Goal: Communication & Community: Ask a question

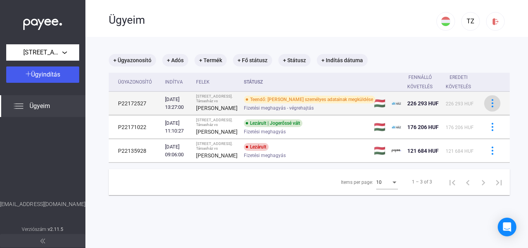
click at [489, 106] on img at bounding box center [493, 103] width 8 height 8
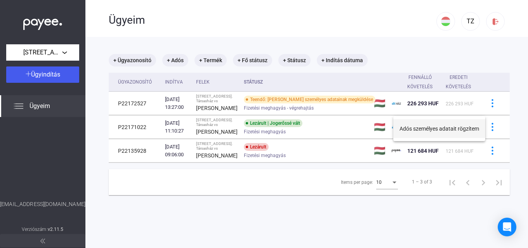
click at [432, 133] on button "Adós személyes adatait rögzítem" at bounding box center [440, 128] width 92 height 19
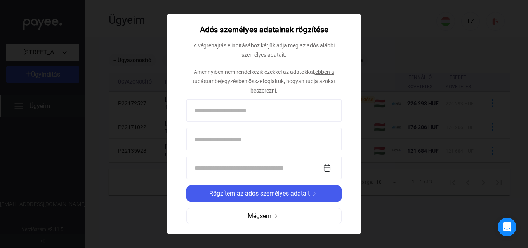
click at [223, 80] on link "ebben a tudástár bejegyzésben összefoglaltuk" at bounding box center [264, 77] width 142 height 16
click at [228, 78] on link "ebben a tudástár bejegyzésben összefoglaltuk" at bounding box center [264, 77] width 142 height 16
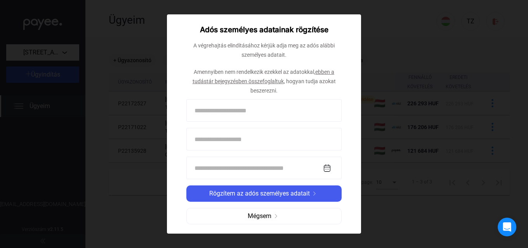
click at [228, 78] on link "ebben a tudástár bejegyzésben összefoglaltuk" at bounding box center [264, 77] width 142 height 16
click at [225, 82] on link "ebben a tudástár bejegyzésben összefoglaltuk" at bounding box center [264, 77] width 142 height 16
click at [239, 74] on span "Amennyiben nem rendelkezik ezekkel az adatokkal," at bounding box center [255, 72] width 122 height 6
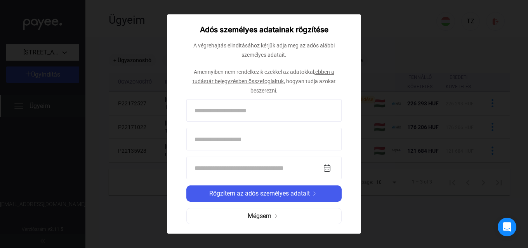
click at [232, 82] on div "Amennyiben nem rendelkezik ezekkel az adatokkal, ebben a tudástár bejegyzésben …" at bounding box center [264, 81] width 155 height 28
click at [234, 80] on link "ebben a tudástár bejegyzésben összefoglaltuk" at bounding box center [264, 77] width 142 height 16
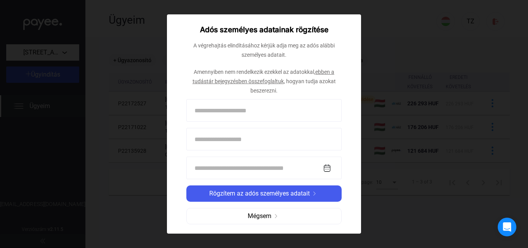
click at [234, 80] on link "ebben a tudástár bejegyzésben összefoglaltuk" at bounding box center [264, 77] width 142 height 16
drag, startPoint x: 306, startPoint y: 87, endPoint x: 289, endPoint y: 79, distance: 18.6
click at [306, 87] on div "Amennyiben nem rendelkezik ezekkel az adatokkal, ebben a tudástár bejegyzésben …" at bounding box center [264, 81] width 155 height 28
click at [317, 35] on div "Adós személyes adatainak rögzítése A végrehajtás elindításához kérjük adja meg …" at bounding box center [264, 123] width 194 height 219
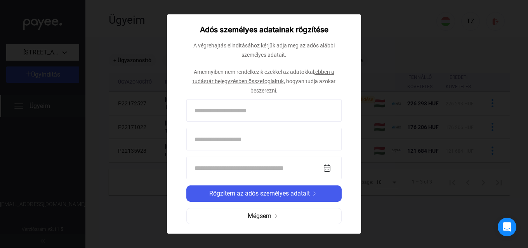
click at [403, 70] on div at bounding box center [264, 124] width 528 height 248
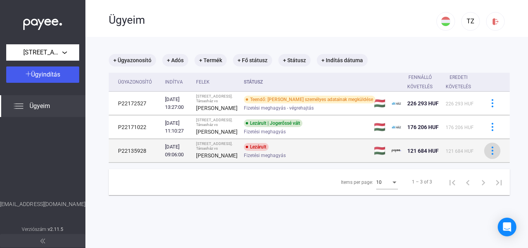
click at [485, 159] on button at bounding box center [493, 151] width 16 height 16
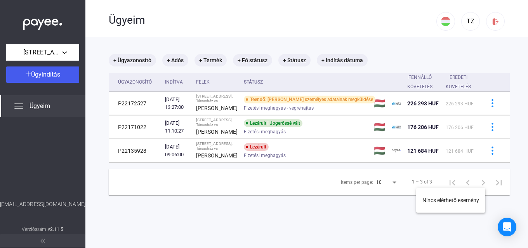
click at [323, 176] on div at bounding box center [264, 124] width 528 height 248
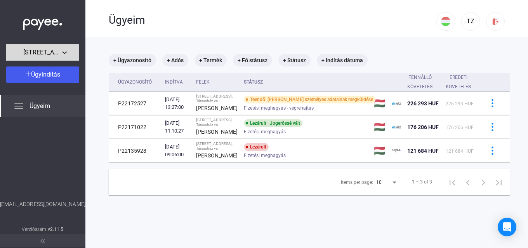
click at [63, 58] on button "[STREET_ADDRESS]. [GEOGRAPHIC_DATA]" at bounding box center [42, 52] width 73 height 16
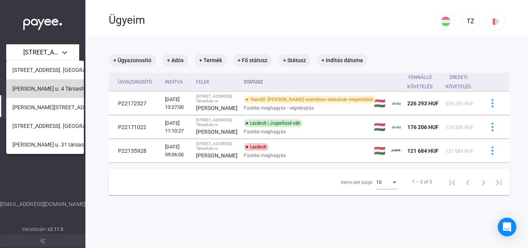
click at [57, 90] on span "[PERSON_NAME] u. 4 Társasház" at bounding box center [51, 88] width 78 height 9
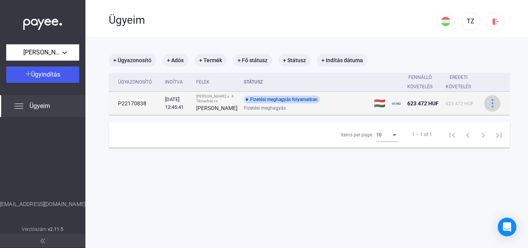
click at [487, 107] on div at bounding box center [493, 103] width 12 height 8
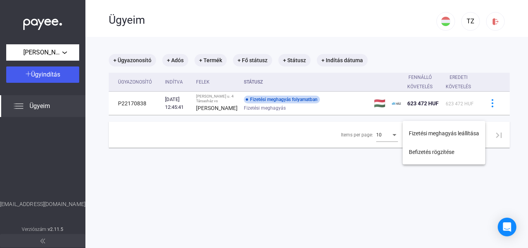
click at [248, 160] on div at bounding box center [264, 124] width 528 height 248
click at [37, 111] on div "Ügyeim" at bounding box center [42, 106] width 85 height 22
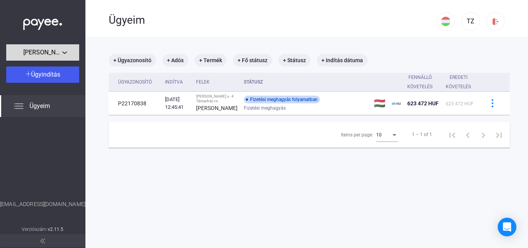
click at [58, 50] on span "[PERSON_NAME] u. 4 Társasház" at bounding box center [42, 52] width 39 height 9
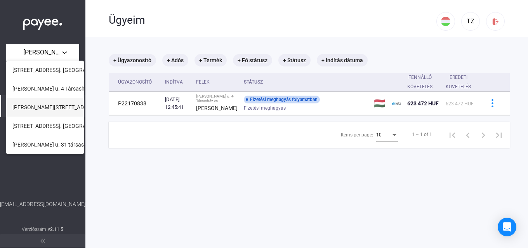
click at [52, 105] on span "[PERSON_NAME][STREET_ADDRESS]" at bounding box center [56, 107] width 89 height 9
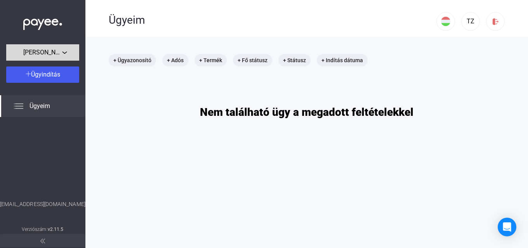
click at [47, 50] on span "[PERSON_NAME][STREET_ADDRESS]" at bounding box center [42, 52] width 39 height 9
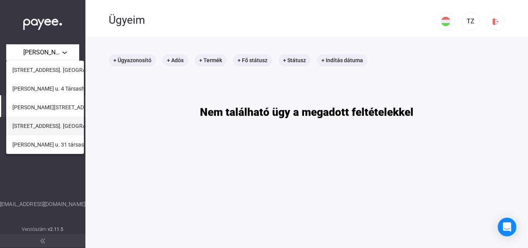
click at [49, 124] on span "[STREET_ADDRESS]. [GEOGRAPHIC_DATA]" at bounding box center [63, 125] width 103 height 9
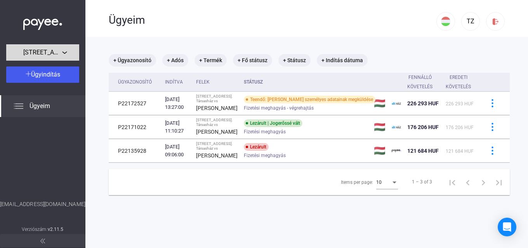
click at [46, 55] on span "[STREET_ADDRESS]. [GEOGRAPHIC_DATA]" at bounding box center [42, 52] width 39 height 9
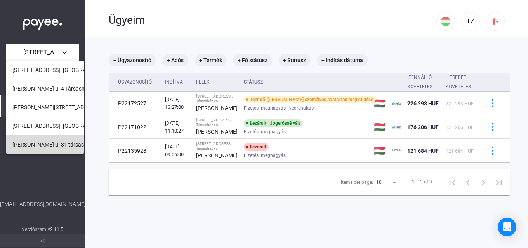
click at [49, 143] on span "[PERSON_NAME] u. 31 társasház" at bounding box center [52, 144] width 80 height 9
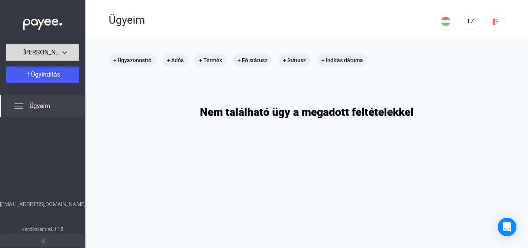
click at [50, 49] on span "[PERSON_NAME] u. 31 társasház" at bounding box center [42, 52] width 39 height 9
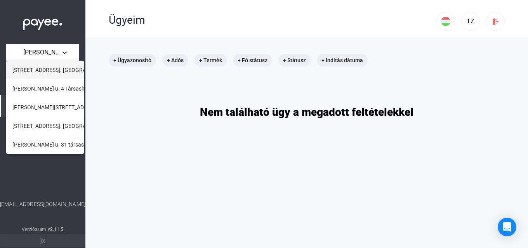
click at [45, 72] on span "[STREET_ADDRESS]. [GEOGRAPHIC_DATA]" at bounding box center [63, 69] width 103 height 9
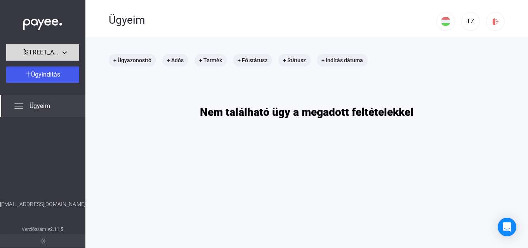
click at [55, 51] on span "[STREET_ADDRESS]. [GEOGRAPHIC_DATA]" at bounding box center [42, 52] width 39 height 9
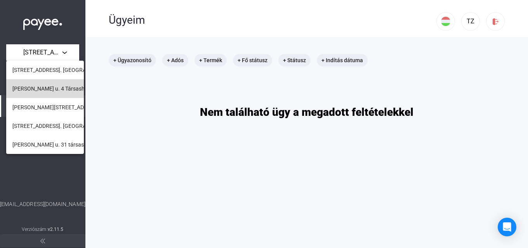
click at [53, 88] on span "[PERSON_NAME] u. 4 Társasház" at bounding box center [51, 88] width 78 height 9
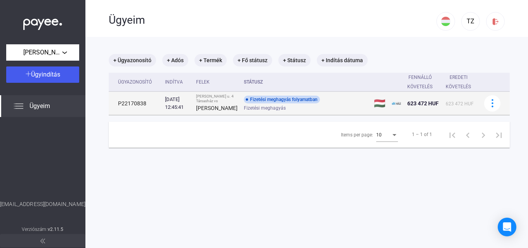
click at [136, 110] on td "P22170838" at bounding box center [135, 103] width 53 height 23
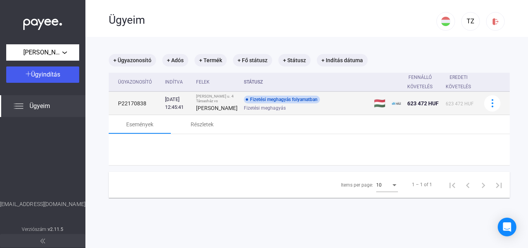
click at [136, 110] on td "P22170838" at bounding box center [135, 103] width 53 height 23
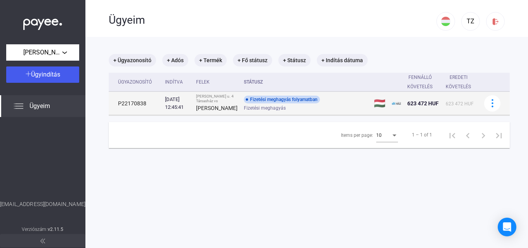
click at [136, 110] on td "P22170838" at bounding box center [135, 103] width 53 height 23
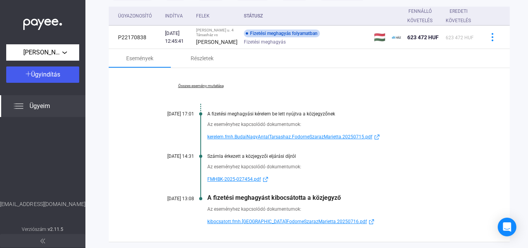
scroll to position [115, 0]
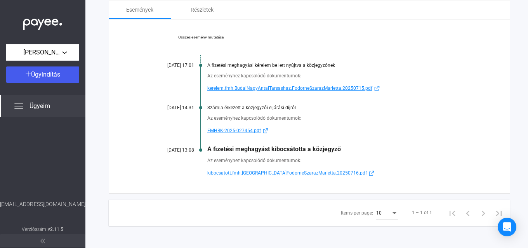
click at [366, 153] on div "A fizetési meghagyást kibocsátotta a közjegyző" at bounding box center [339, 148] width 264 height 7
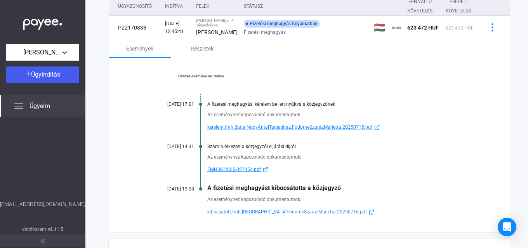
click at [207, 78] on link "Összes esemény mutatása" at bounding box center [201, 76] width 106 height 5
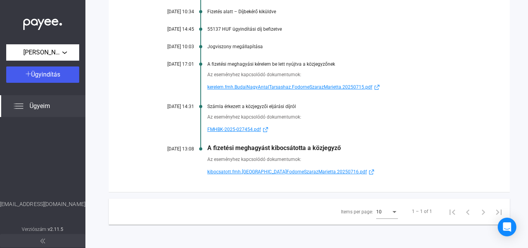
scroll to position [205, 0]
click at [237, 171] on span "kibocsatott.fmh.[GEOGRAPHIC_DATA]FodorneSzarazMarietta.20250716.pdf" at bounding box center [287, 171] width 160 height 9
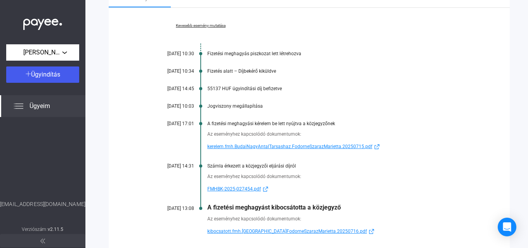
scroll to position [10, 0]
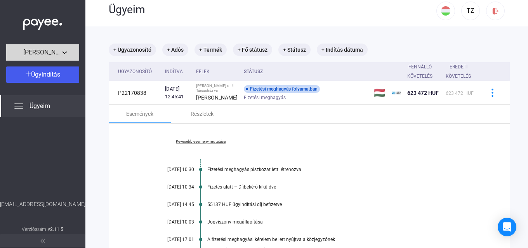
click at [56, 49] on span "[PERSON_NAME] u. 4 Társasház" at bounding box center [42, 52] width 39 height 9
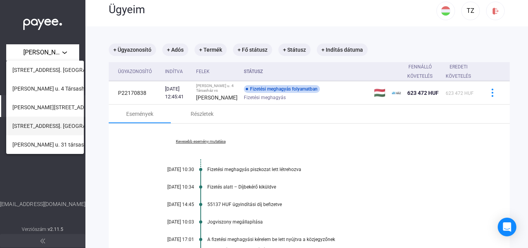
click at [48, 124] on span "[STREET_ADDRESS]. [GEOGRAPHIC_DATA]" at bounding box center [63, 125] width 103 height 9
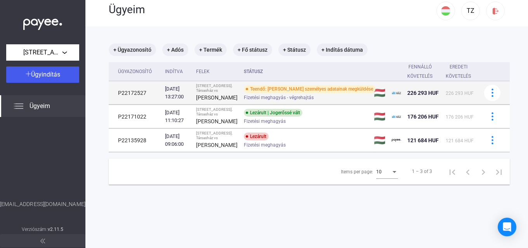
click at [135, 98] on td "P22172527" at bounding box center [135, 92] width 53 height 23
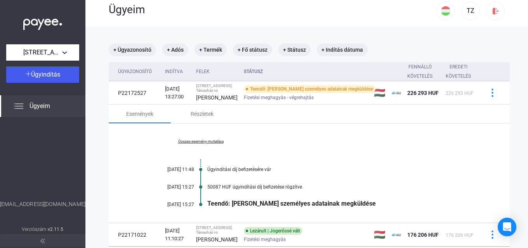
click at [196, 144] on link "Összes esemény mutatása" at bounding box center [201, 141] width 106 height 5
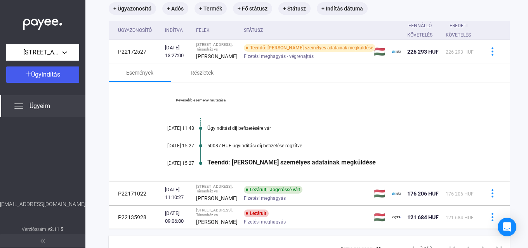
scroll to position [88, 0]
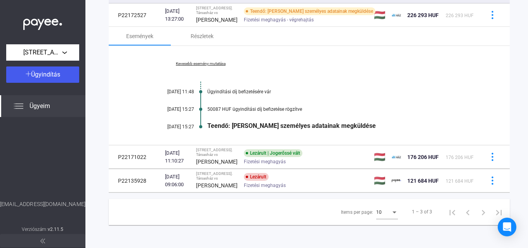
click at [208, 66] on link "Kevesebb esemény mutatása" at bounding box center [201, 63] width 106 height 5
click at [208, 66] on link "Összes esemény mutatása" at bounding box center [201, 63] width 106 height 5
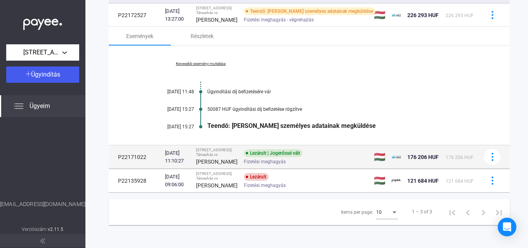
click at [135, 169] on td "P22171022" at bounding box center [135, 156] width 53 height 23
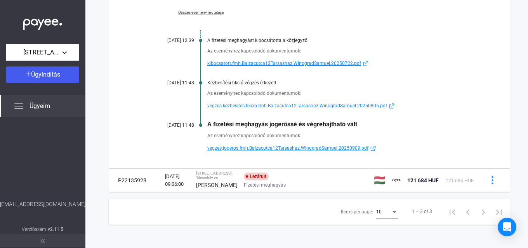
scroll to position [166, 0]
click at [251, 68] on span "kibocsatott.fmh.Balzacutca12Tarsashaz.WinogradSamuel.20250722.pdf" at bounding box center [284, 63] width 154 height 9
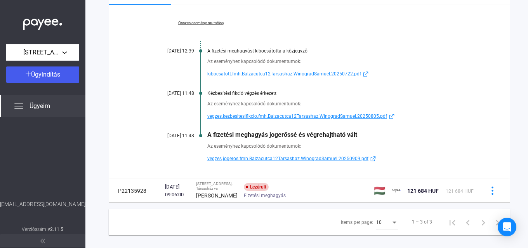
scroll to position [155, 0]
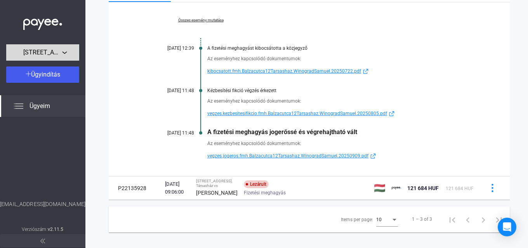
click at [53, 56] on span "[STREET_ADDRESS]. [GEOGRAPHIC_DATA]" at bounding box center [42, 52] width 39 height 9
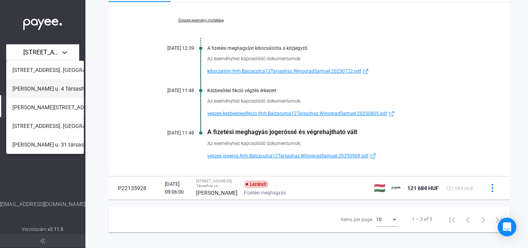
click at [44, 93] on span "[PERSON_NAME] u. 4 Társasház" at bounding box center [51, 88] width 78 height 9
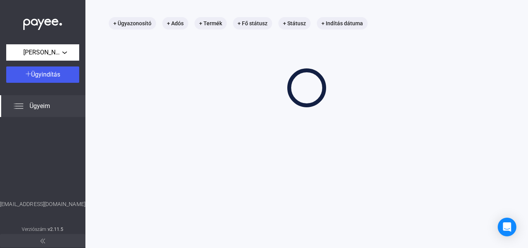
scroll to position [37, 0]
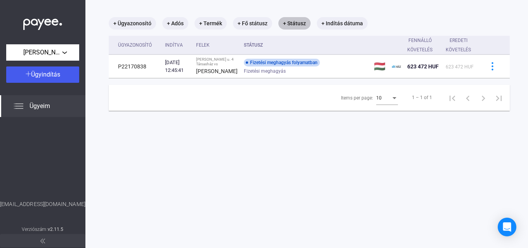
click at [301, 23] on mat-chip "+ Státusz" at bounding box center [295, 23] width 32 height 12
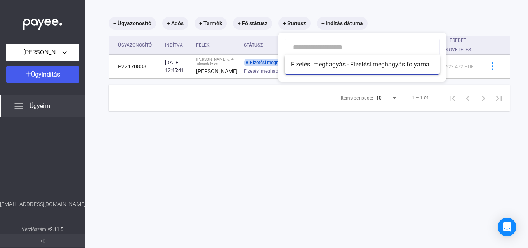
click at [301, 23] on div at bounding box center [264, 124] width 528 height 248
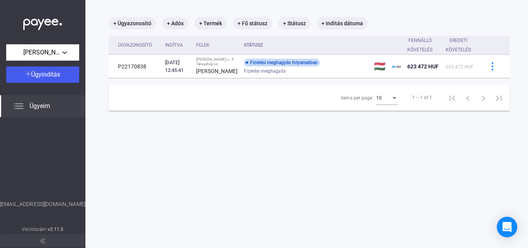
click at [507, 229] on icon "Open Intercom Messenger" at bounding box center [507, 227] width 10 height 10
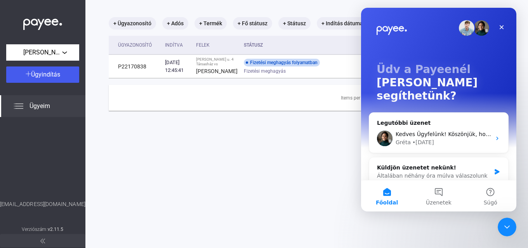
scroll to position [0, 0]
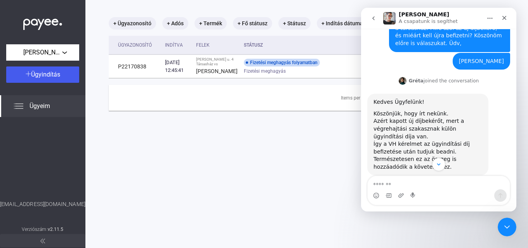
scroll to position [120, 0]
click at [405, 180] on textarea "Üzenet…" at bounding box center [439, 182] width 142 height 13
click at [378, 17] on button "go back" at bounding box center [373, 18] width 15 height 15
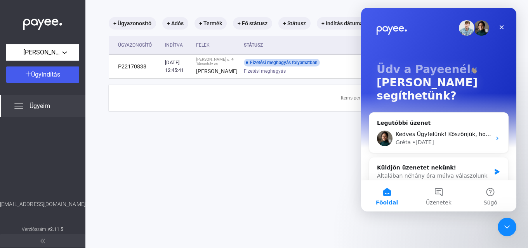
scroll to position [0, 0]
click at [464, 172] on div "Általában néhány óra múlva válaszolunk" at bounding box center [434, 176] width 114 height 8
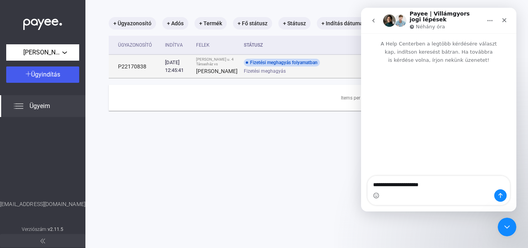
click at [134, 77] on td "P22170838" at bounding box center [135, 66] width 53 height 23
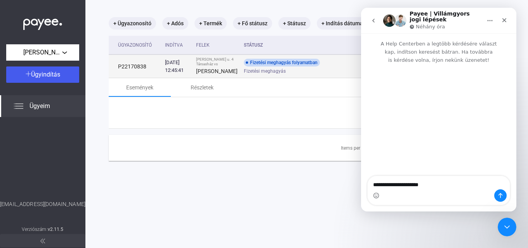
click at [134, 77] on td "P22170838" at bounding box center [135, 66] width 53 height 23
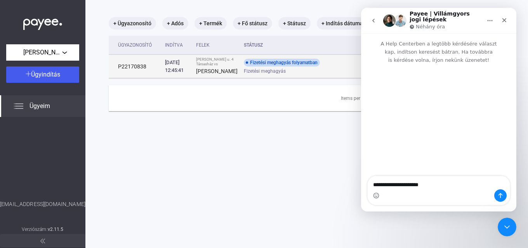
click at [134, 77] on td "P22170838" at bounding box center [135, 66] width 53 height 23
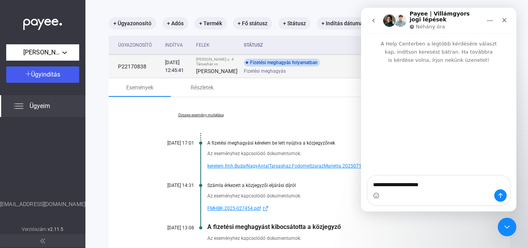
copy td "P22170838"
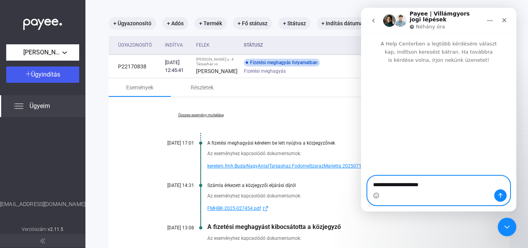
click at [456, 183] on textarea "**********" at bounding box center [439, 182] width 142 height 13
paste textarea "**********"
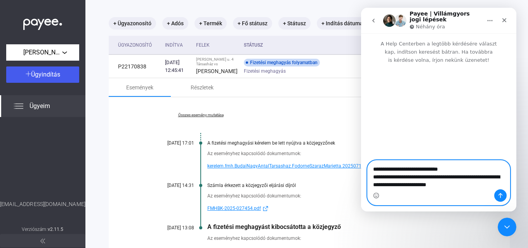
type textarea "**********"
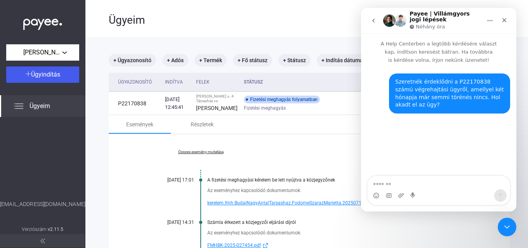
click at [429, 180] on textarea "Üzenet…" at bounding box center [439, 182] width 142 height 13
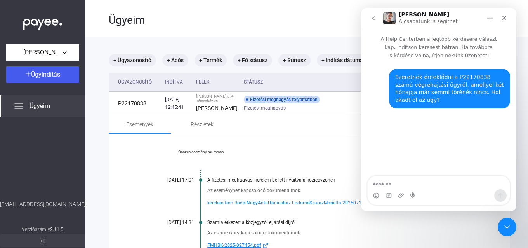
click at [429, 122] on div "Szeretnék érdeklődni a P22170838 számú végrehajtási ügyről, amellyel két hónapj…" at bounding box center [438, 117] width 155 height 117
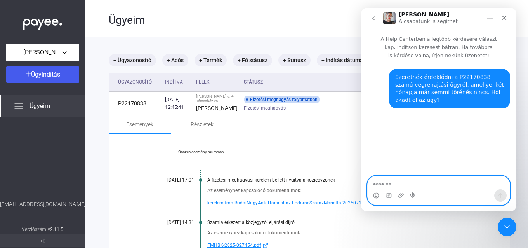
click at [402, 185] on textarea "Üzenet…" at bounding box center [439, 182] width 142 height 13
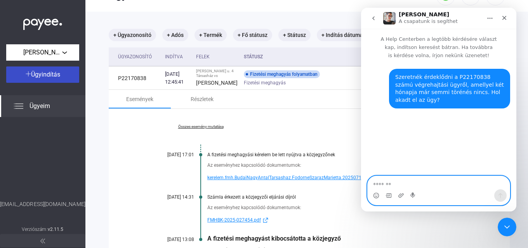
scroll to position [39, 0]
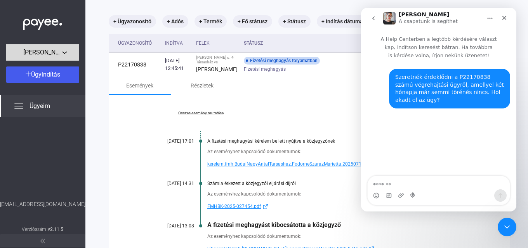
click at [45, 50] on span "[PERSON_NAME] u. 4 Társasház" at bounding box center [42, 52] width 39 height 9
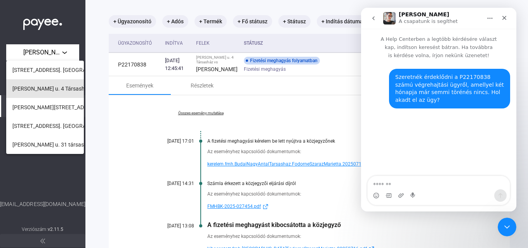
click at [42, 90] on span "[PERSON_NAME] u. 4 Társasház" at bounding box center [51, 88] width 78 height 9
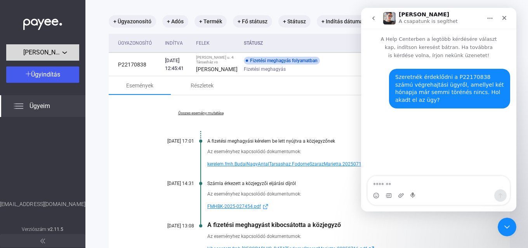
click at [56, 54] on span "[PERSON_NAME] u. 4 Társasház" at bounding box center [42, 52] width 39 height 9
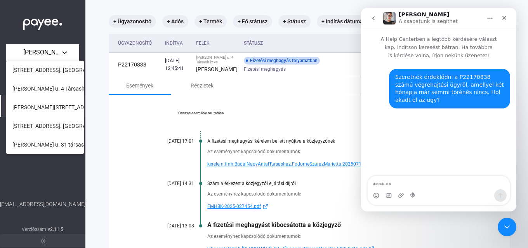
click at [34, 127] on span "[STREET_ADDRESS]. [GEOGRAPHIC_DATA]" at bounding box center [63, 125] width 103 height 9
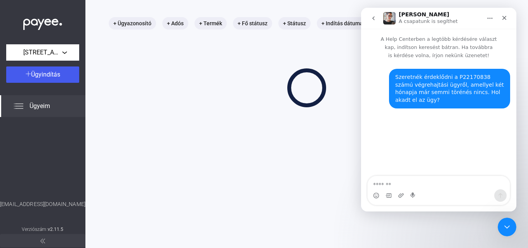
scroll to position [37, 0]
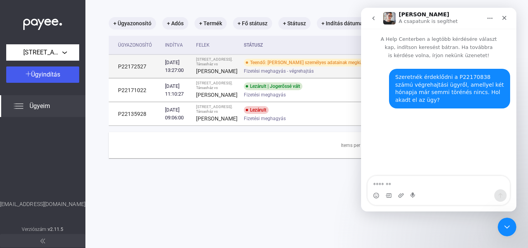
click at [282, 66] on div "Teendő: [PERSON_NAME] személyes adatainak megküldése" at bounding box center [310, 63] width 132 height 8
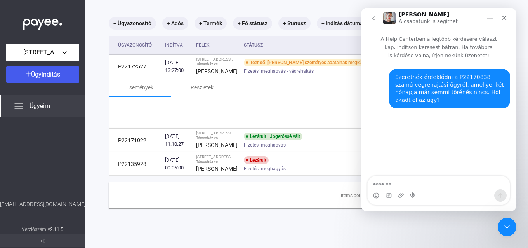
scroll to position [39, 0]
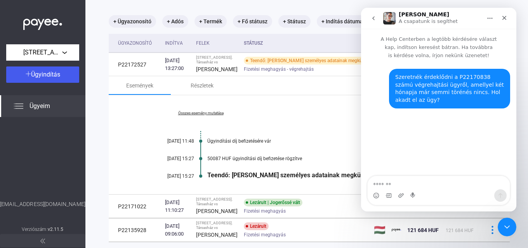
click at [488, 22] on button "Főoldal" at bounding box center [490, 18] width 15 height 15
click at [471, 19] on div "[PERSON_NAME] A csapatunk is segíthet" at bounding box center [433, 19] width 99 height 14
click at [371, 20] on icon "go back" at bounding box center [374, 18] width 6 height 6
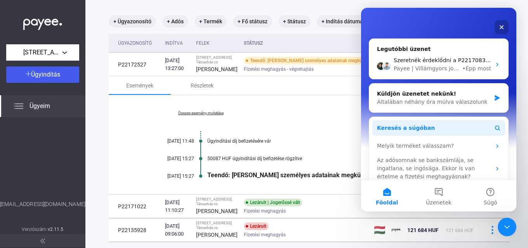
scroll to position [0, 0]
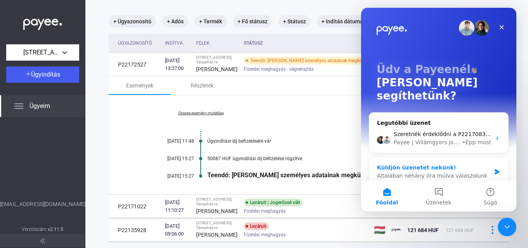
click at [430, 164] on div "Küldjön üzenetet nekünk!" at bounding box center [434, 168] width 114 height 8
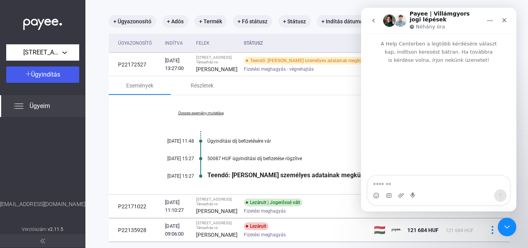
click at [368, 19] on button "go back" at bounding box center [373, 20] width 15 height 15
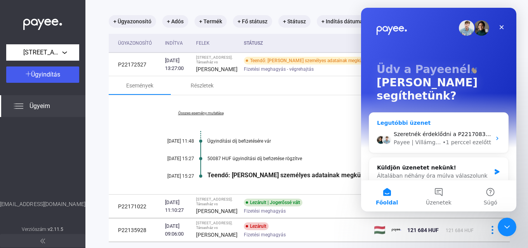
click at [445, 124] on div "Szeretnék érdeklődni a P22170838 számú végrehajtási ügyről, amellyel két hónapj…" at bounding box center [439, 138] width 139 height 29
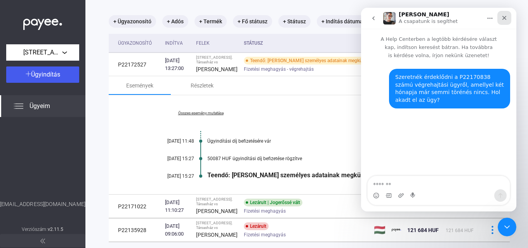
click at [501, 24] on div "Bezárás" at bounding box center [505, 18] width 14 height 14
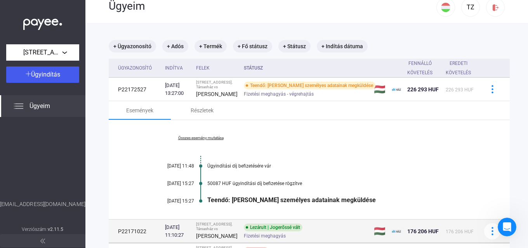
scroll to position [10, 0]
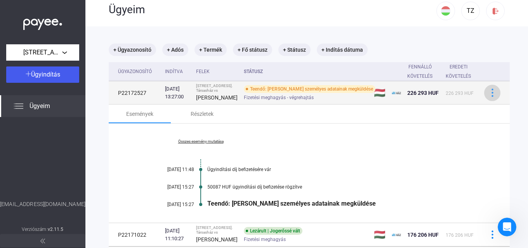
click at [489, 93] on img at bounding box center [493, 93] width 8 height 8
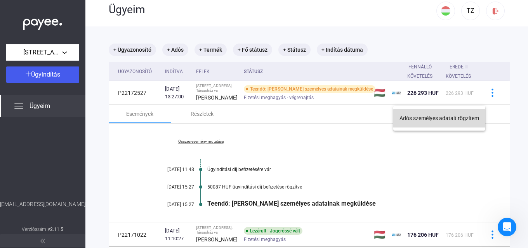
click at [442, 119] on button "Adós személyes adatait rögzítem" at bounding box center [440, 118] width 92 height 19
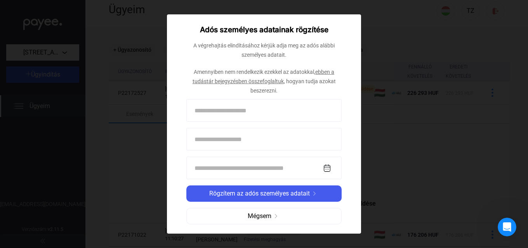
click at [256, 85] on div "Amennyiben nem rendelkezik ezekkel az adatokkal, ebben a tudástár bejegyzésben …" at bounding box center [264, 81] width 155 height 28
click at [258, 79] on link "ebben a tudástár bejegyzésben összefoglaltuk" at bounding box center [264, 77] width 142 height 16
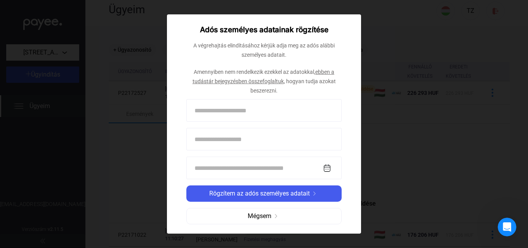
click at [258, 79] on link "ebben a tudástár bejegyzésben összefoglaltuk" at bounding box center [264, 77] width 142 height 16
click at [277, 78] on link "ebben a tudástár bejegyzésben összefoglaltuk" at bounding box center [264, 77] width 142 height 16
click at [270, 88] on span ", hogyan tudja azokat beszerezni." at bounding box center [293, 86] width 85 height 16
click at [420, 133] on div at bounding box center [264, 124] width 528 height 248
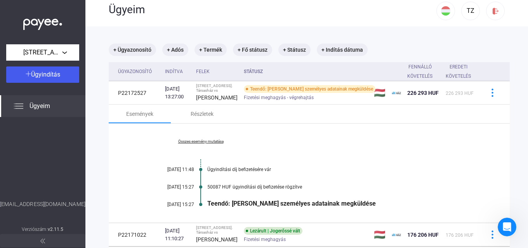
click at [21, 104] on img at bounding box center [18, 105] width 9 height 9
click at [464, 10] on div "TZ" at bounding box center [470, 10] width 13 height 9
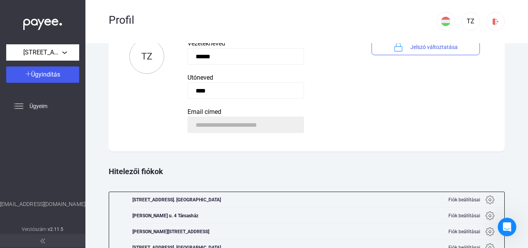
scroll to position [85, 0]
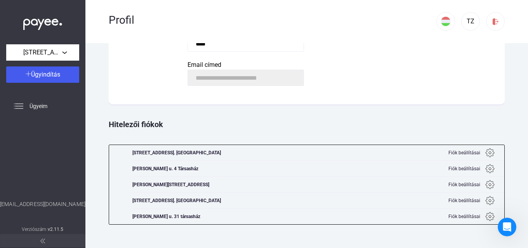
click at [486, 151] on img at bounding box center [490, 152] width 9 height 9
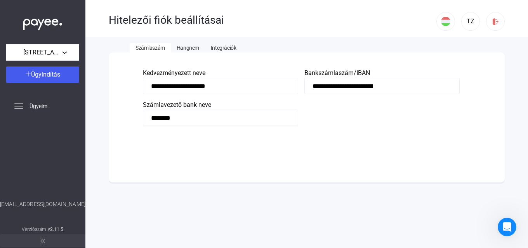
click at [221, 47] on span "Integrációk" at bounding box center [223, 48] width 25 height 6
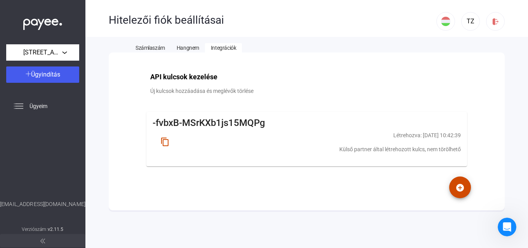
click at [191, 49] on span "Hangnem" at bounding box center [188, 48] width 23 height 6
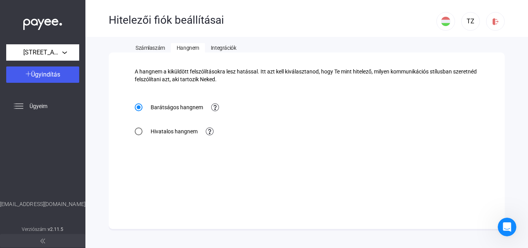
click at [139, 45] on span "Számlaszám" at bounding box center [151, 48] width 30 height 6
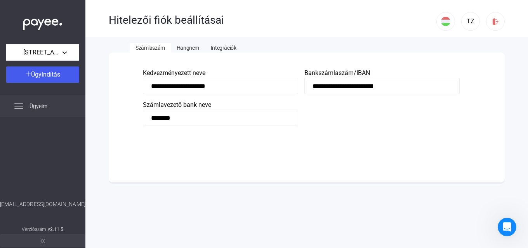
click at [48, 106] on div "Ügyeim" at bounding box center [42, 106] width 85 height 22
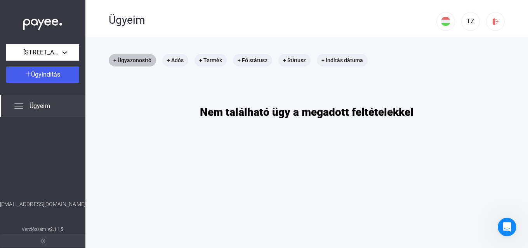
click at [141, 66] on mat-chip "+ Ügyazonosító" at bounding box center [132, 60] width 47 height 12
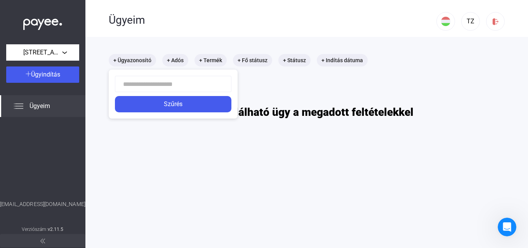
click at [141, 66] on div at bounding box center [264, 124] width 528 height 248
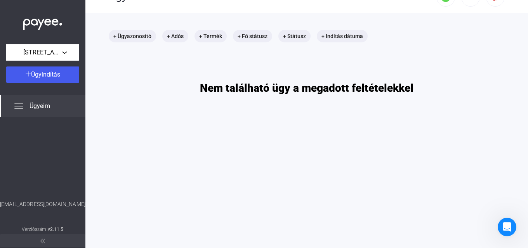
scroll to position [37, 0]
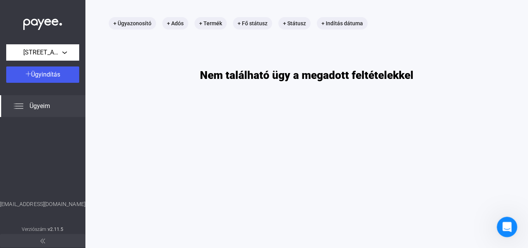
click at [501, 230] on div "Intercom üzenőfelület megnyitása" at bounding box center [506, 226] width 26 height 26
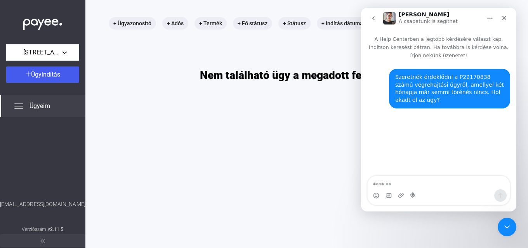
click at [415, 187] on textarea "Üzenet…" at bounding box center [439, 182] width 142 height 13
click at [446, 99] on div "Szeretnék érdeklődni a P22170838 számú végrehajtási ügyről, amellyel két hónapj…" at bounding box center [450, 88] width 109 height 30
click at [486, 23] on button "Főoldal" at bounding box center [490, 18] width 15 height 15
click at [478, 41] on div "Ablak kinagyítása" at bounding box center [474, 38] width 48 height 8
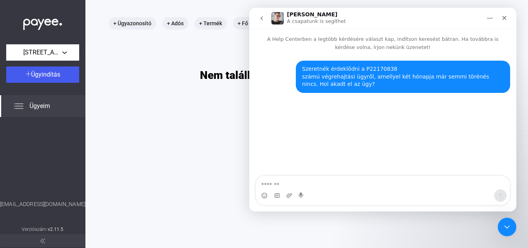
click at [257, 18] on button "go back" at bounding box center [262, 18] width 15 height 15
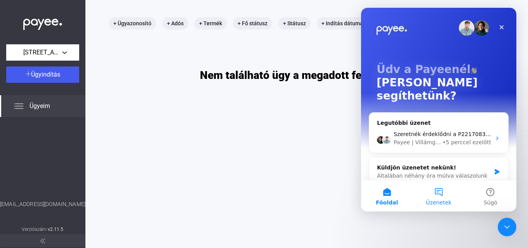
click at [446, 188] on button "Üzenetek" at bounding box center [439, 195] width 52 height 31
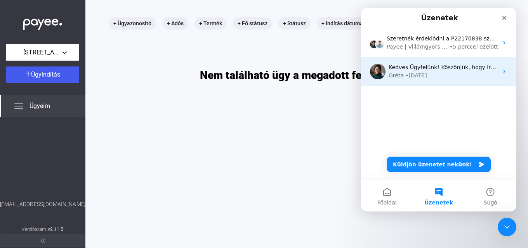
click at [427, 77] on div "• [DATE]" at bounding box center [417, 75] width 22 height 8
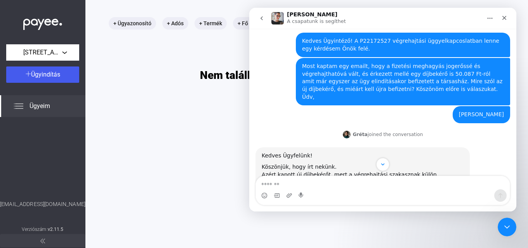
scroll to position [59, 0]
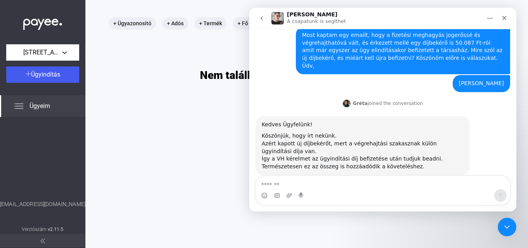
click at [260, 15] on icon "go back" at bounding box center [262, 18] width 6 height 6
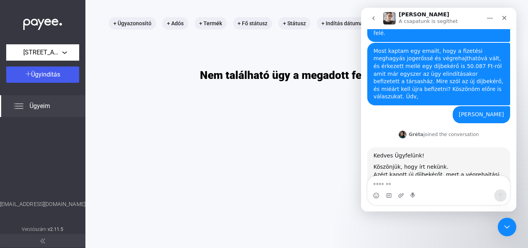
scroll to position [0, 0]
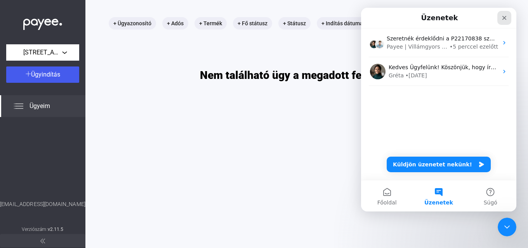
click at [505, 17] on icon "Bezárás" at bounding box center [505, 18] width 4 height 4
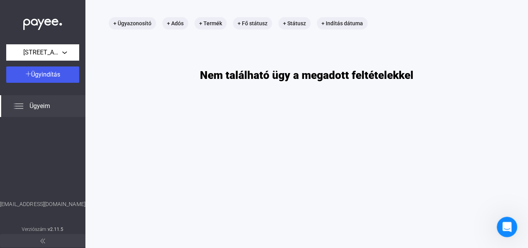
drag, startPoint x: 1004, startPoint y: 434, endPoint x: 506, endPoint y: 217, distance: 543.6
click at [506, 220] on icon "Intercom üzenőfelület megnyitása" at bounding box center [506, 226] width 13 height 13
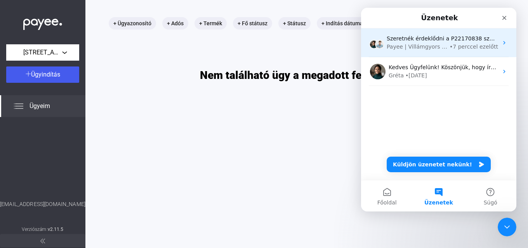
click at [409, 47] on div "Payee | Villámgyors jogi lépések" at bounding box center [417, 47] width 61 height 8
